Goal: Task Accomplishment & Management: Use online tool/utility

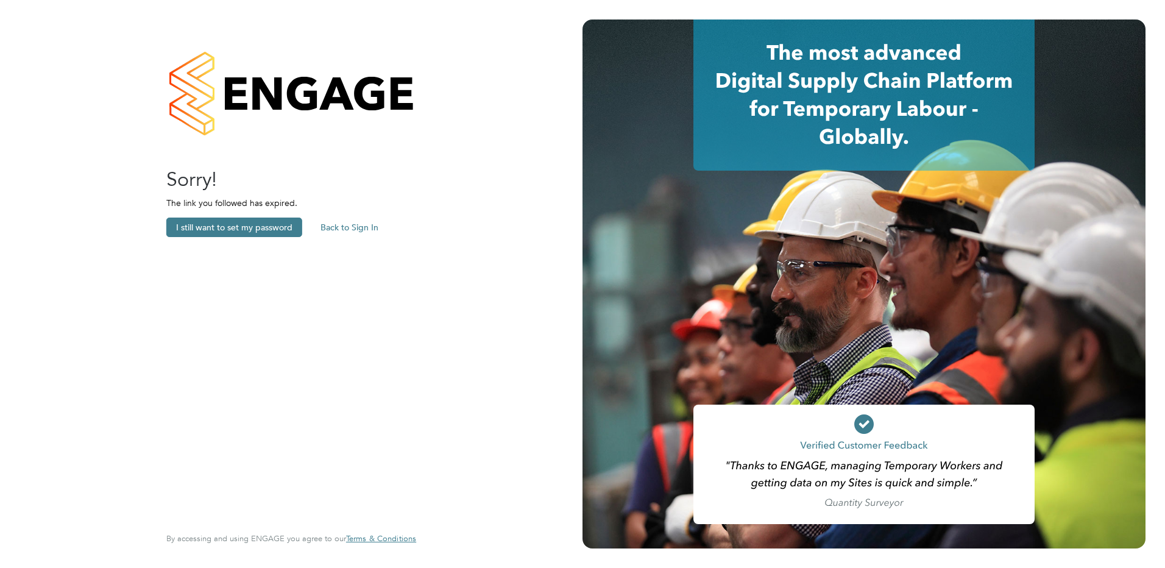
click at [345, 225] on button "Back to Sign In" at bounding box center [349, 226] width 77 height 19
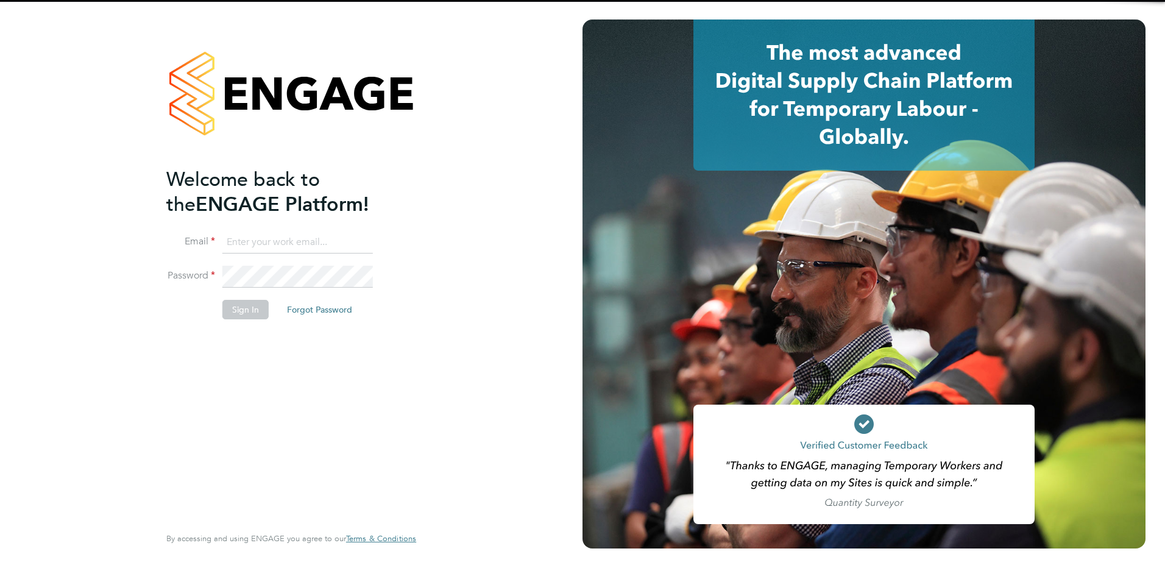
type input "[EMAIL_ADDRESS][PERSON_NAME][DOMAIN_NAME]"
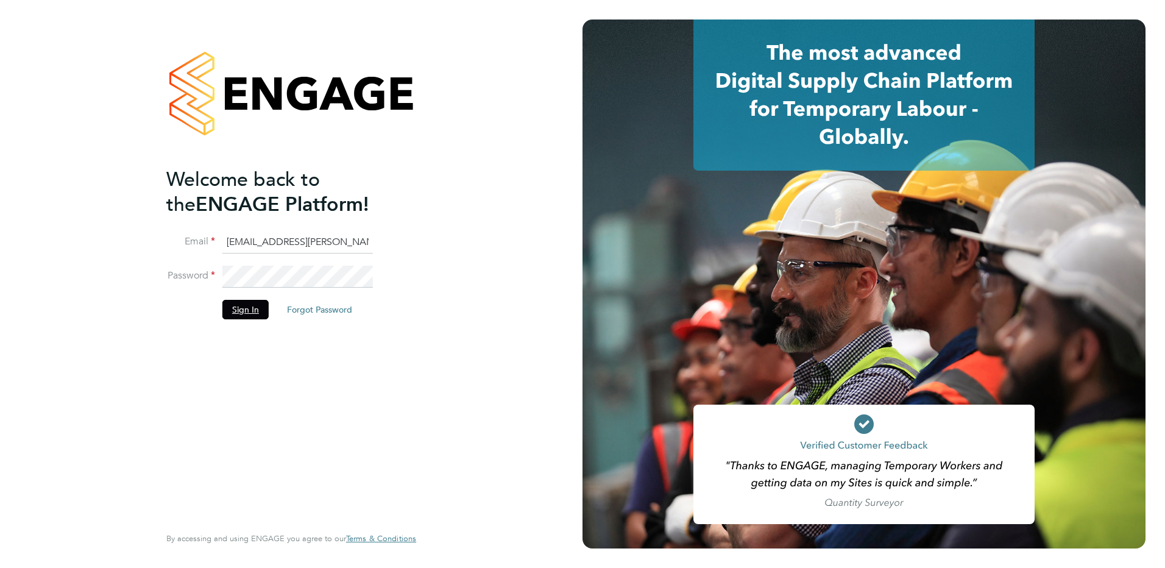
click at [245, 306] on button "Sign In" at bounding box center [245, 309] width 46 height 19
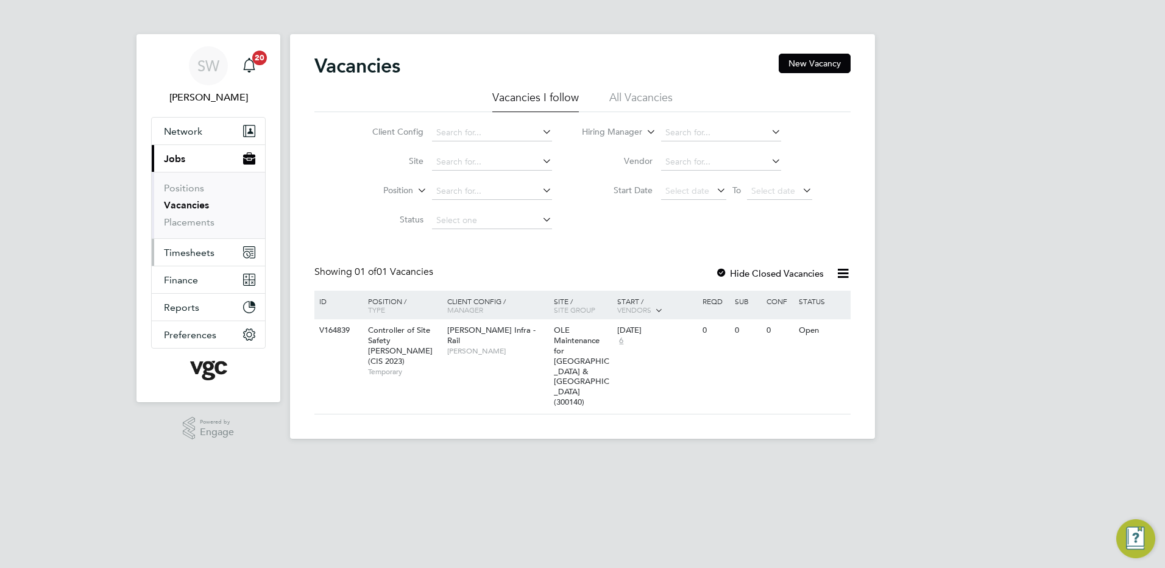
click at [189, 244] on button "Timesheets" at bounding box center [208, 252] width 113 height 27
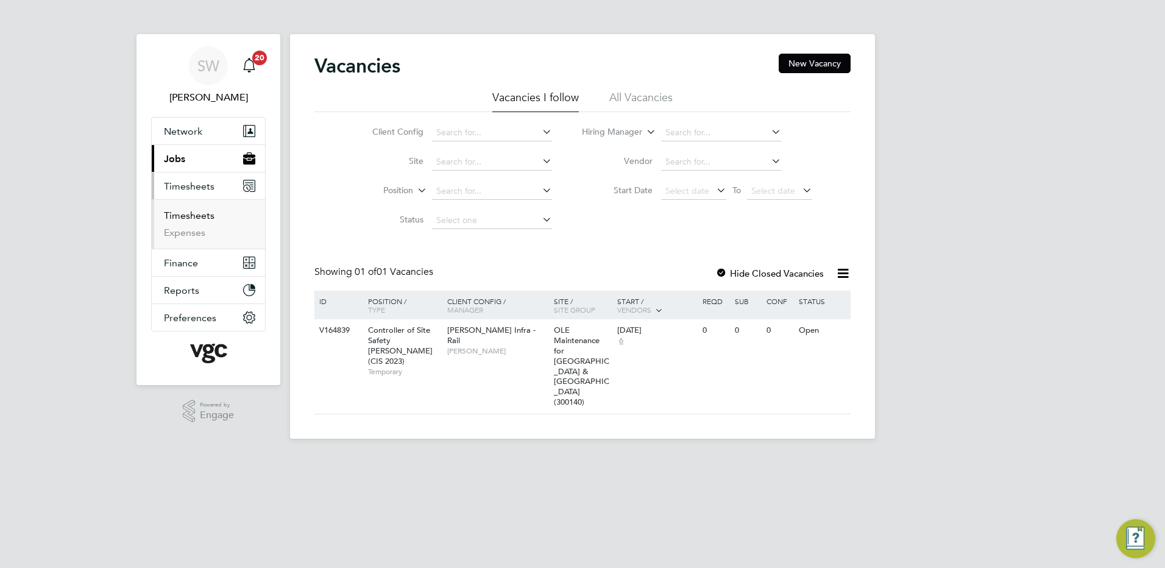
click at [192, 212] on link "Timesheets" at bounding box center [189, 216] width 51 height 12
